Goal: Use online tool/utility: Utilize a website feature to perform a specific function

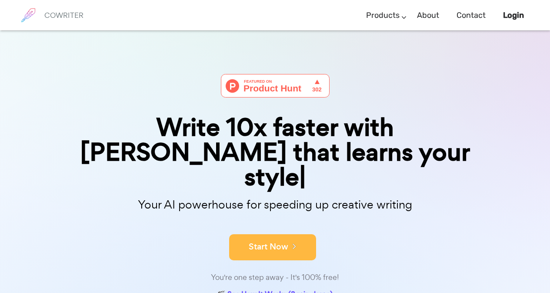
click at [292, 241] on icon at bounding box center [292, 246] width 8 height 10
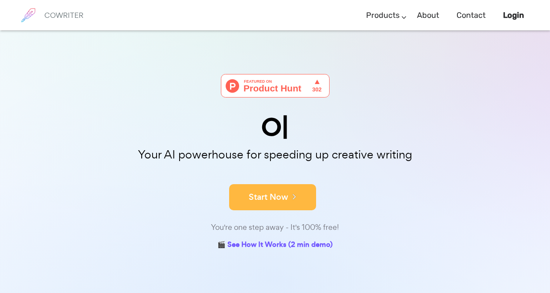
click at [290, 200] on icon at bounding box center [292, 196] width 8 height 10
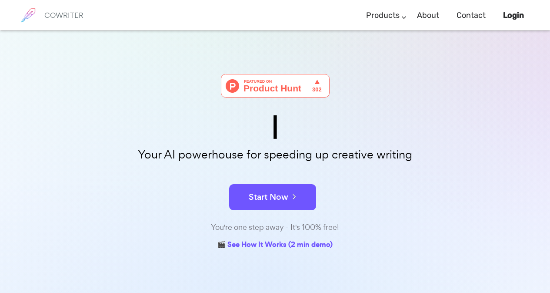
click at [294, 94] on img at bounding box center [275, 85] width 109 height 23
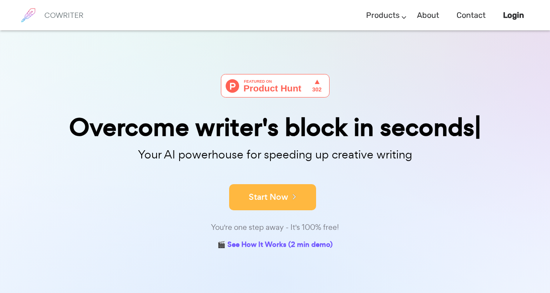
click at [283, 203] on button "Start Now" at bounding box center [272, 197] width 87 height 26
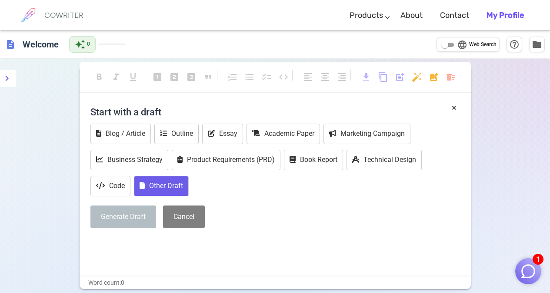
click at [180, 188] on button "Other Draft" at bounding box center [161, 186] width 55 height 20
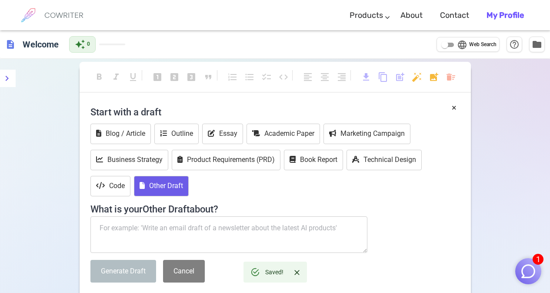
click at [135, 232] on textarea at bounding box center [230, 234] width 278 height 37
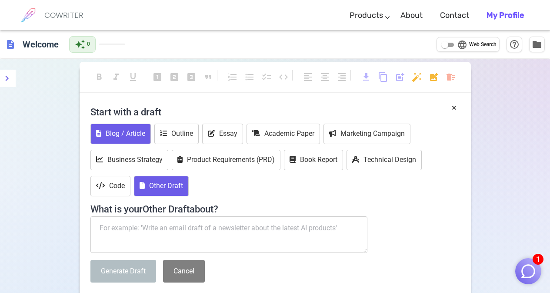
click at [141, 134] on button "Blog / Article" at bounding box center [121, 134] width 60 height 20
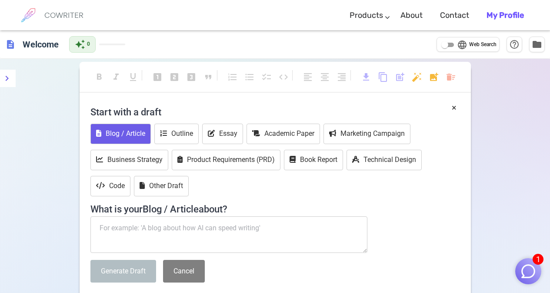
click at [163, 229] on textarea at bounding box center [230, 234] width 278 height 37
click at [233, 234] on textarea at bounding box center [230, 234] width 278 height 37
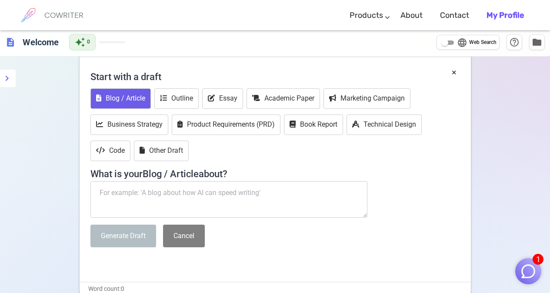
scroll to position [20, 0]
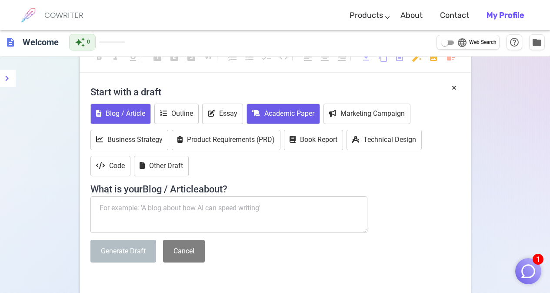
click at [296, 117] on button "Academic Paper" at bounding box center [284, 114] width 74 height 20
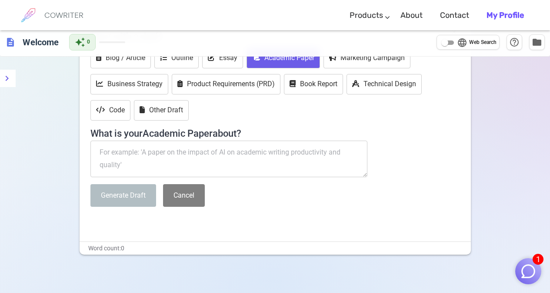
scroll to position [34, 0]
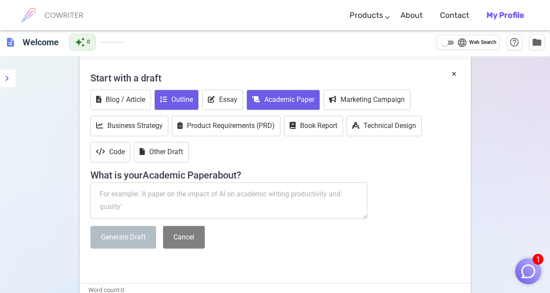
click at [185, 98] on button "Outline" at bounding box center [176, 100] width 44 height 20
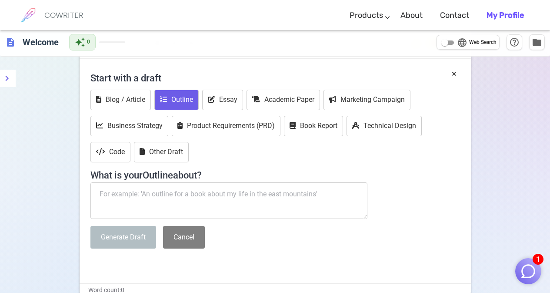
click at [188, 197] on textarea at bounding box center [230, 200] width 278 height 37
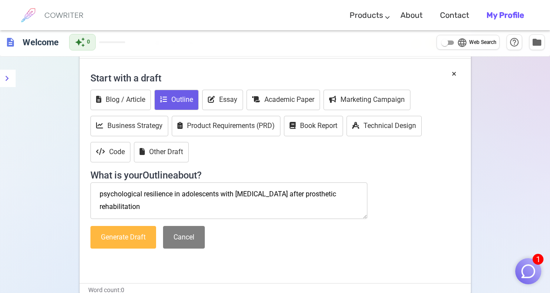
type textarea "psychological resilience in adolescents with physical disability after prosthet…"
click at [128, 237] on button "Generate Draft" at bounding box center [124, 237] width 66 height 23
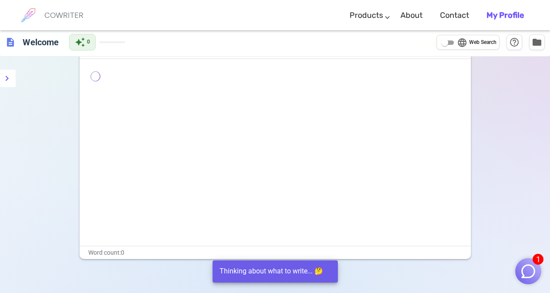
scroll to position [0, 0]
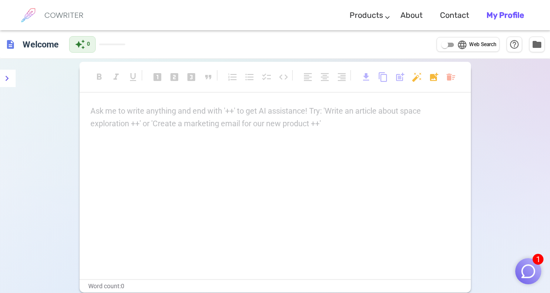
click at [258, 120] on div "Ask me to write anything and end with '++' to get AI assistance! Try: 'Write an…" at bounding box center [276, 117] width 370 height 25
click at [449, 47] on input "language Web Search" at bounding box center [444, 45] width 31 height 10
checkbox input "true"
click at [112, 114] on p "Ask me to write anything and end with '++' to get AI assistance! Try: 'Write an…" at bounding box center [276, 111] width 370 height 13
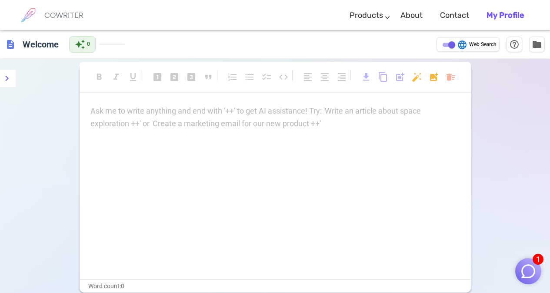
click at [112, 114] on p "Ask me to write anything and end with '++' to get AI assistance! Try: 'Write an…" at bounding box center [276, 111] width 370 height 13
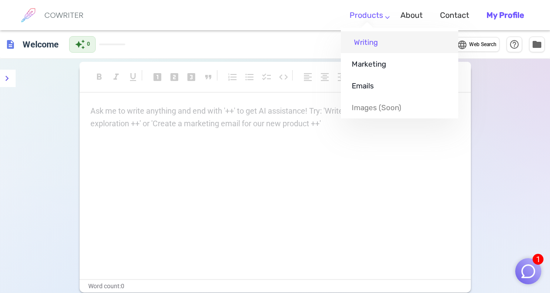
click at [375, 44] on link "Writing" at bounding box center [399, 42] width 117 height 22
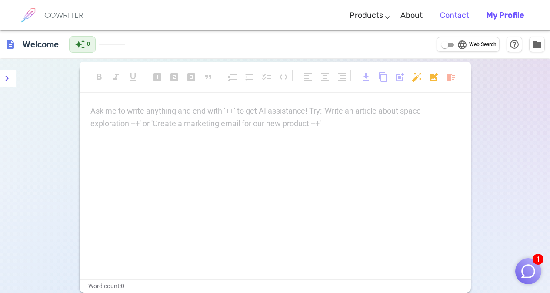
click at [452, 21] on link "Contact" at bounding box center [454, 16] width 29 height 26
